Goal: Task Accomplishment & Management: Use online tool/utility

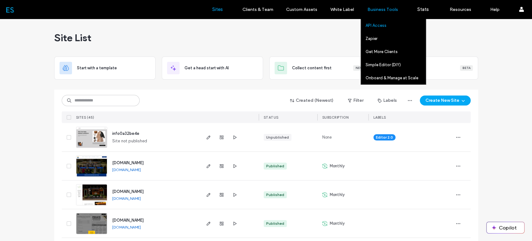
click at [377, 25] on label "API Access" at bounding box center [376, 25] width 21 height 5
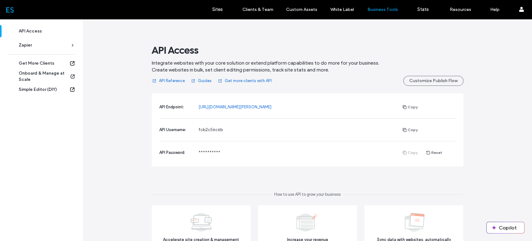
click at [100, 149] on div "**********" at bounding box center [307, 162] width 449 height 287
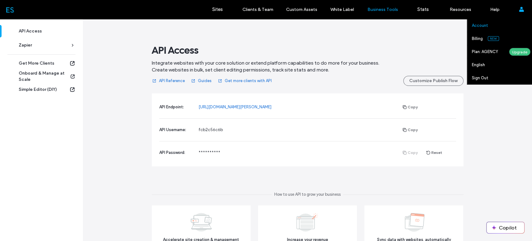
click at [483, 26] on label "Account" at bounding box center [480, 25] width 16 height 5
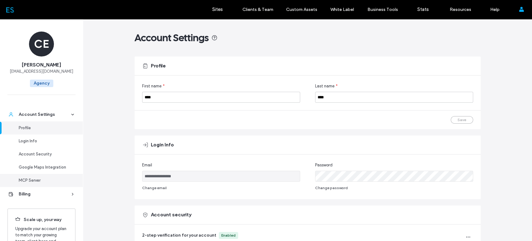
click at [36, 179] on div "MCP Server" at bounding box center [44, 180] width 51 height 6
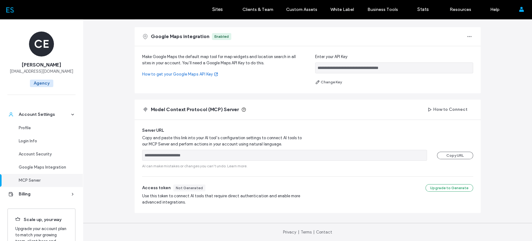
scroll to position [255, 0]
click at [448, 157] on button "Copy URL" at bounding box center [455, 155] width 36 height 7
click at [458, 154] on button "Copy URL" at bounding box center [455, 155] width 36 height 7
click at [241, 110] on icon at bounding box center [243, 109] width 5 height 5
click at [217, 7] on label "Sites" at bounding box center [217, 10] width 11 height 6
